Goal: Check status: Check status

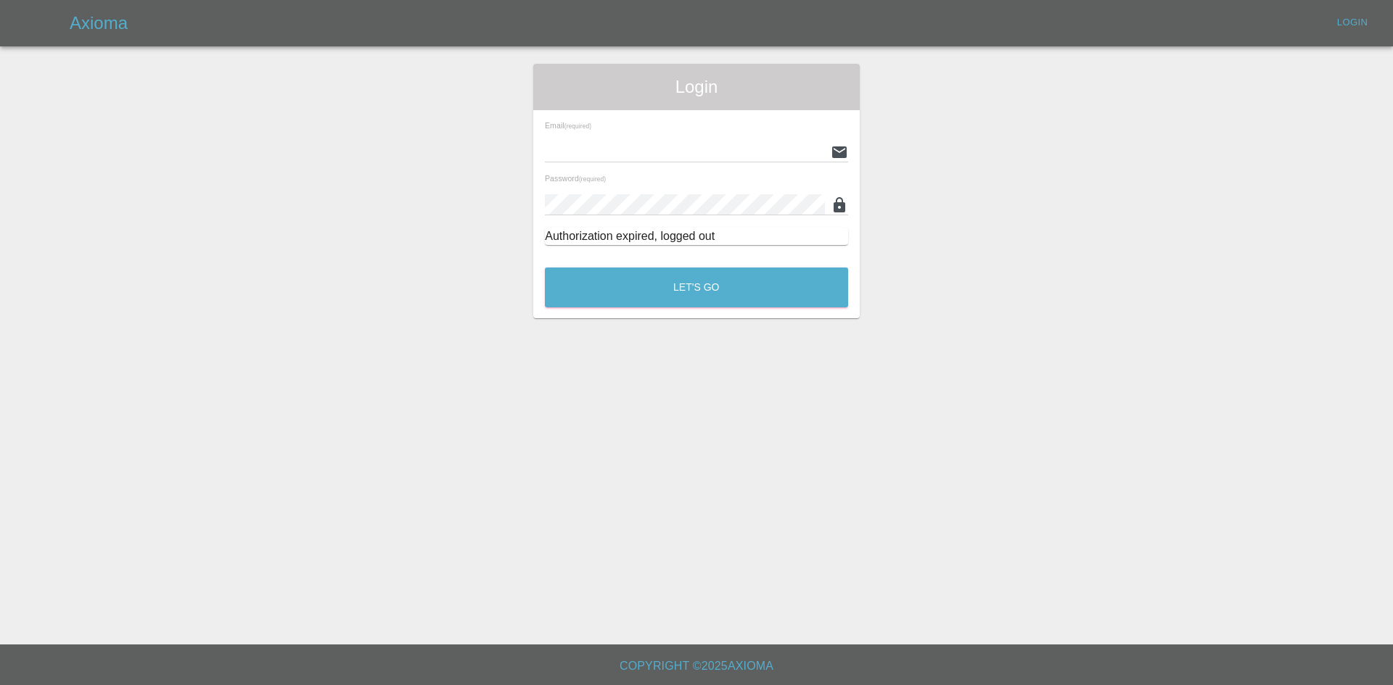
type input "[PERSON_NAME][EMAIL_ADDRESS][PERSON_NAME][DOMAIN_NAME]"
click at [684, 236] on div "Authorization expired, logged out" at bounding box center [696, 236] width 303 height 17
click at [679, 262] on div "Let's Go" at bounding box center [696, 284] width 305 height 54
click at [674, 271] on button "Let's Go" at bounding box center [696, 288] width 303 height 40
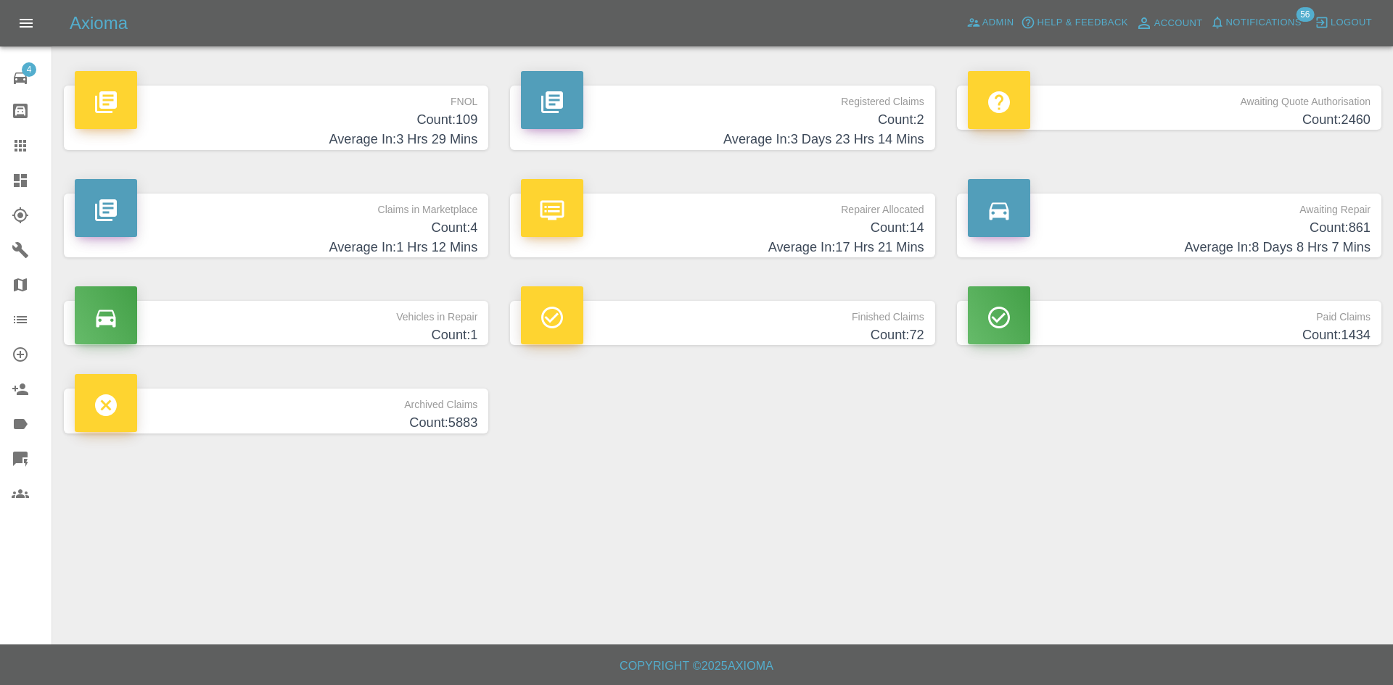
click at [352, 224] on h4 "Count: 4" at bounding box center [276, 228] width 403 height 20
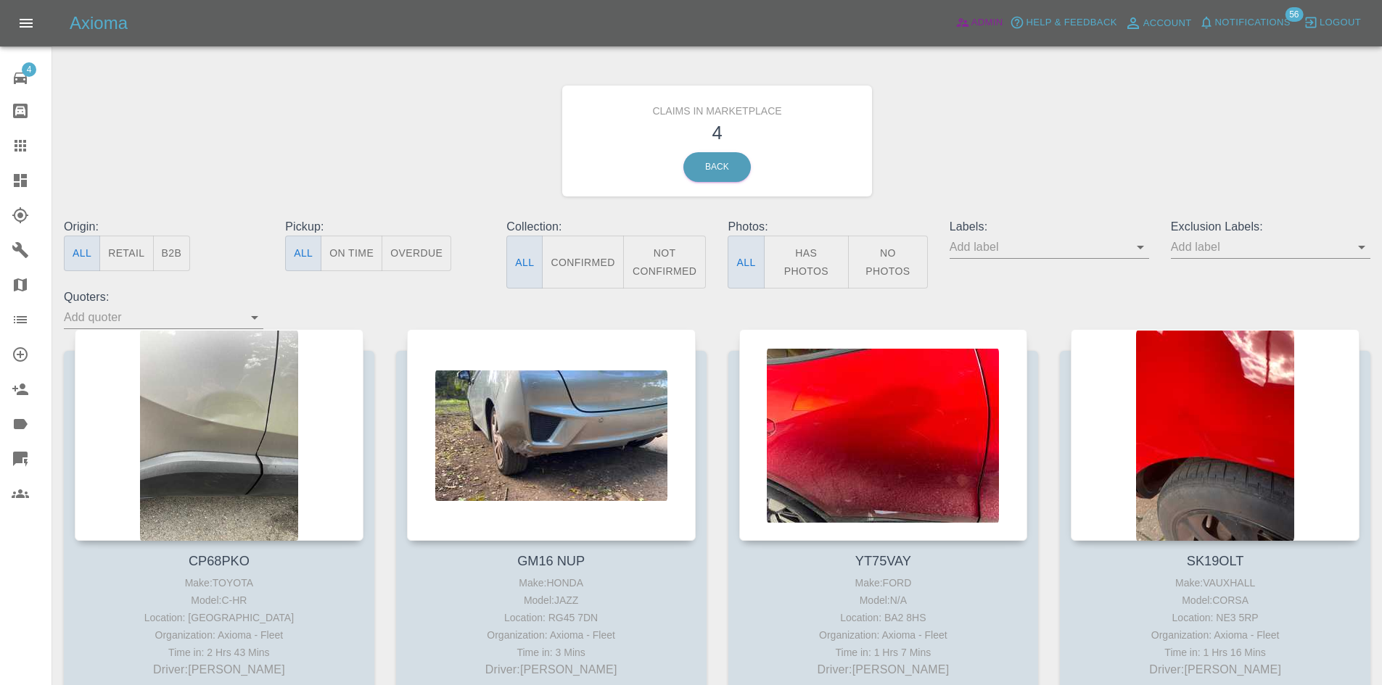
click at [968, 17] on icon at bounding box center [962, 22] width 15 height 15
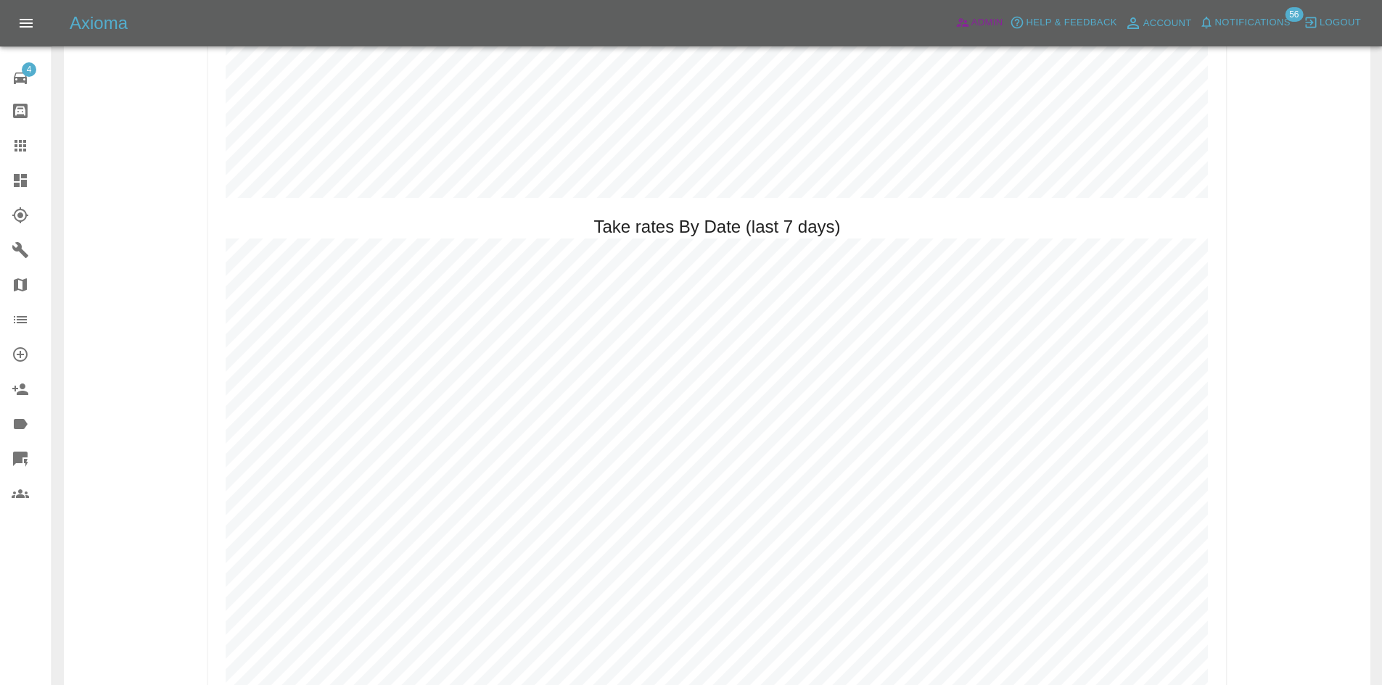
scroll to position [2142, 0]
click at [0, 158] on link "Claims" at bounding box center [25, 145] width 51 height 35
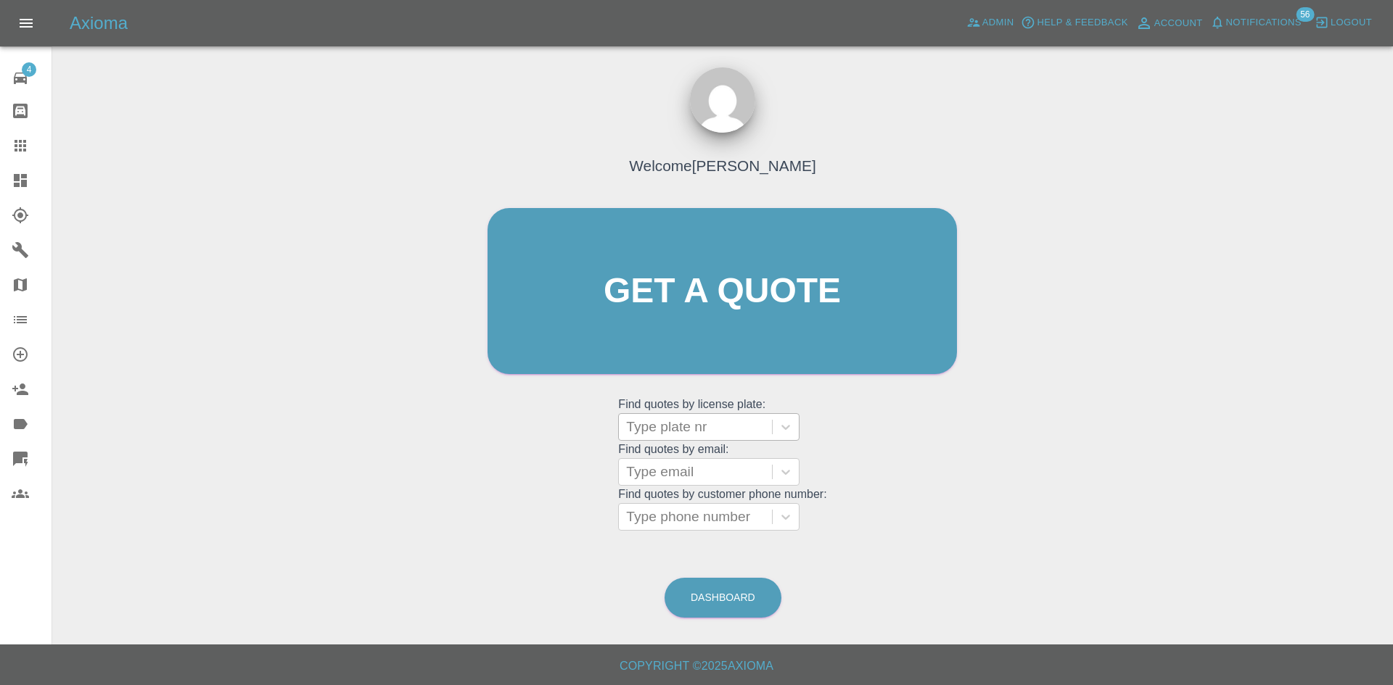
click at [666, 419] on div at bounding box center [695, 427] width 139 height 20
paste input "GC18NRU"
type input "GC18NRU"
click at [670, 469] on div "GC18NRU, Finished" at bounding box center [708, 464] width 181 height 29
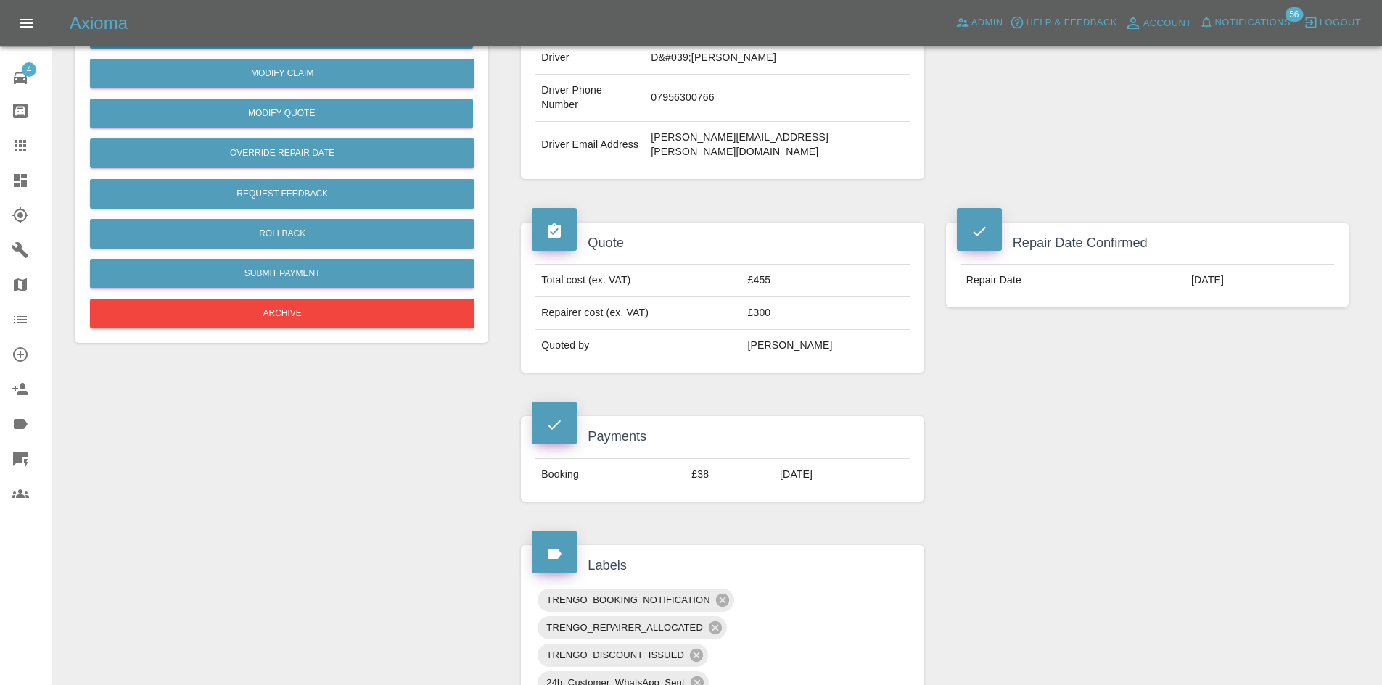
scroll to position [351, 0]
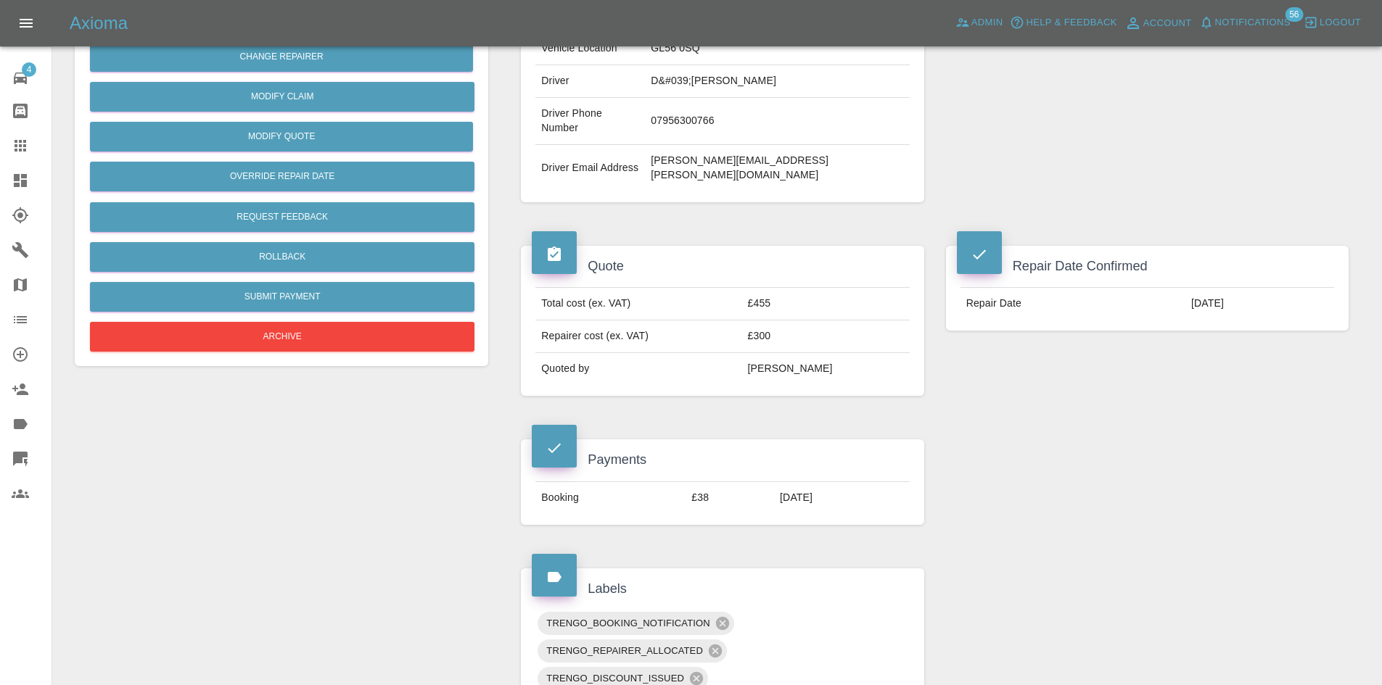
click at [38, 141] on div at bounding box center [32, 145] width 41 height 17
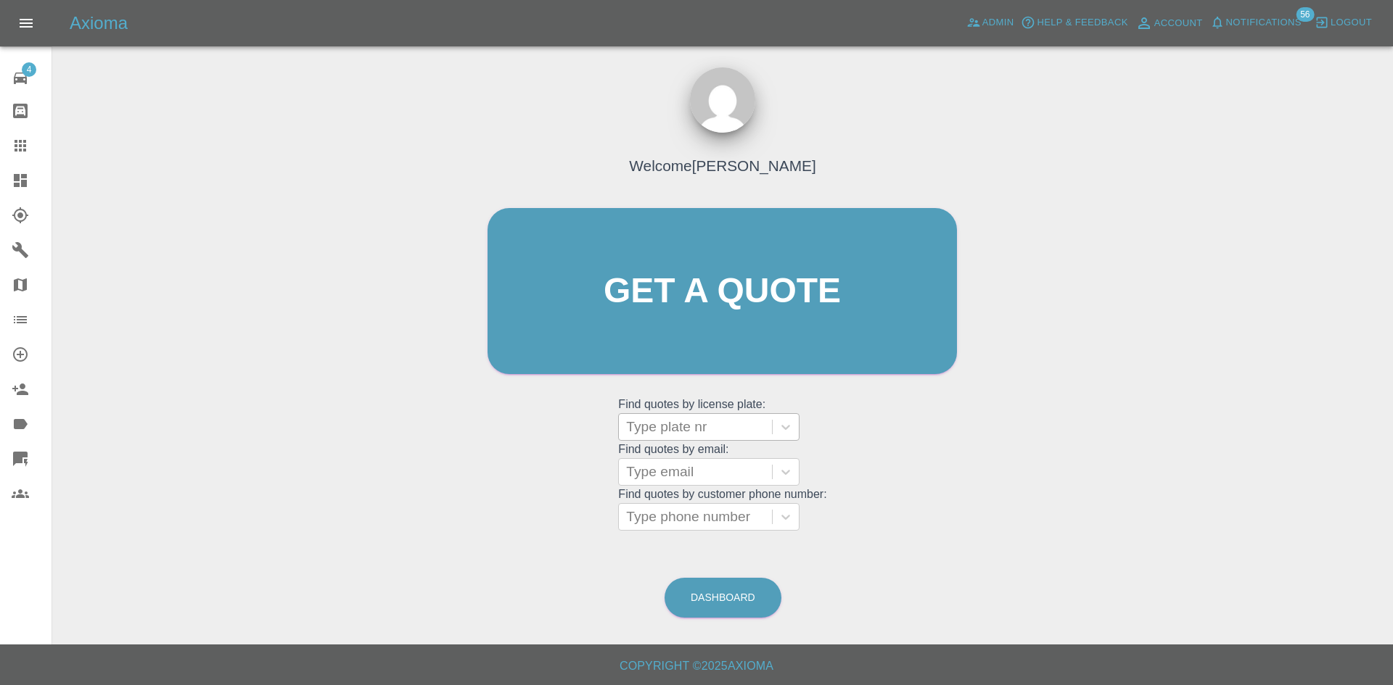
click at [643, 416] on div "Type plate nr" at bounding box center [695, 427] width 153 height 26
paste input "VU73KTV"
type input "VU73KTV"
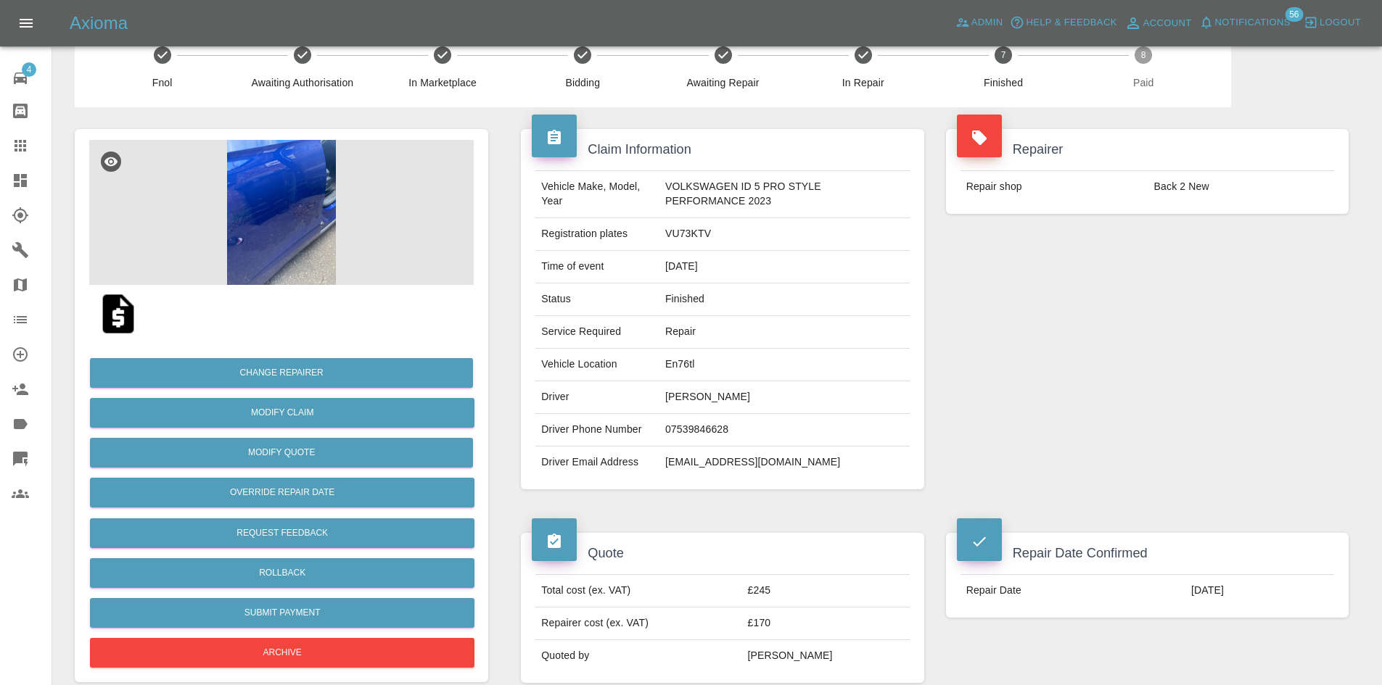
scroll to position [26, 0]
